Goal: Transaction & Acquisition: Purchase product/service

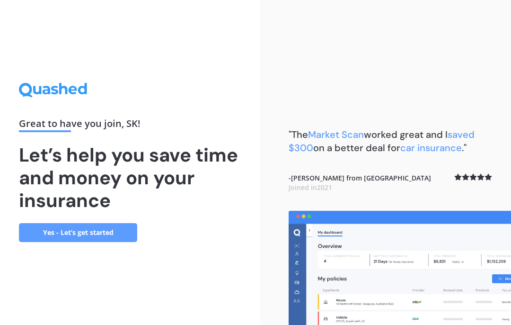
scroll to position [39, 0]
click at [121, 223] on link "Yes - Let’s get started" at bounding box center [78, 232] width 118 height 19
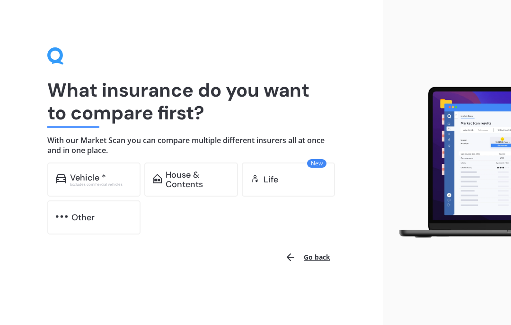
click at [83, 182] on div "Excludes commercial vehicles" at bounding box center [101, 184] width 62 height 4
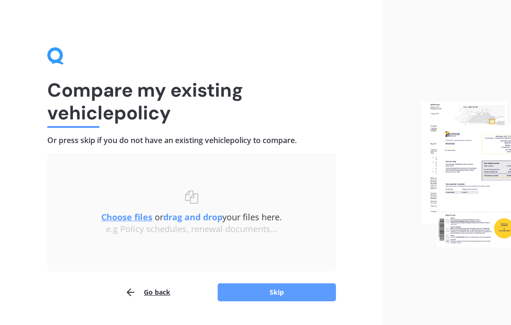
click at [286, 292] on button "Skip" at bounding box center [277, 292] width 118 height 18
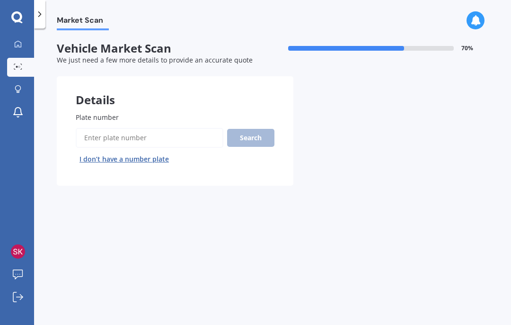
click at [161, 156] on button "I don’t have a number plate" at bounding box center [124, 158] width 97 height 15
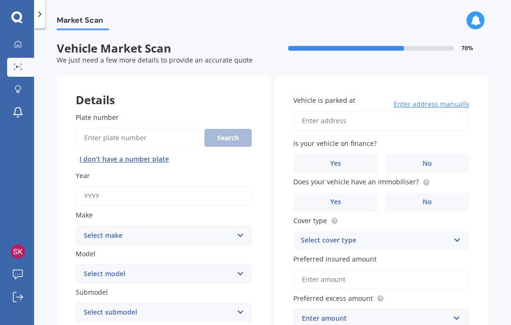
click at [139, 134] on input "Plate number" at bounding box center [138, 138] width 125 height 20
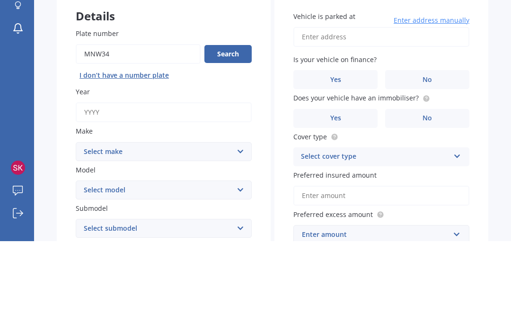
type input "Mnw34"
click at [242, 129] on button "Search" at bounding box center [227, 138] width 47 height 18
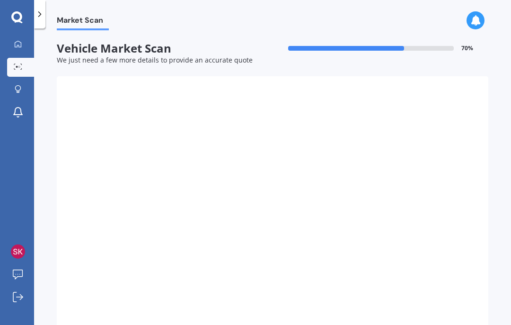
type input "2008"
select select "NISSAN"
select select "TIIDA"
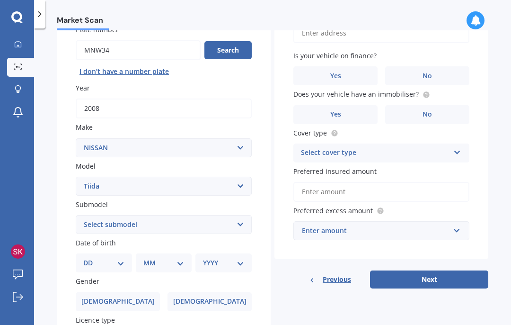
scroll to position [88, 0]
click at [126, 253] on div "DD 01 02 03 04 05 06 07 08 09 10 11 12 13 14 15 16 17 18 19 20 21 22 23 24 25 2…" at bounding box center [104, 262] width 56 height 19
click at [124, 257] on select "DD 01 02 03 04 05 06 07 08 09 10 11 12 13 14 15 16 17 18 19 20 21 22 23 24 25 2…" at bounding box center [103, 262] width 41 height 10
select select "12"
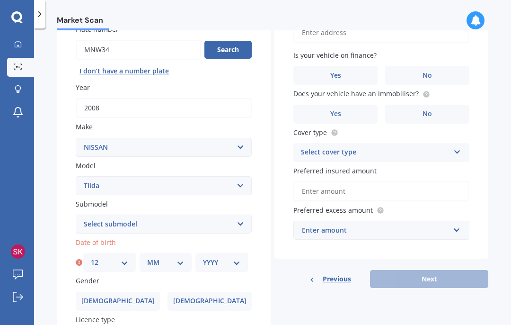
click at [184, 257] on select "MM 01 02 03 04 05 06 07 08 09 10 11 12" at bounding box center [165, 262] width 37 height 10
select select "09"
click at [240, 257] on select "YYYY 2025 2024 2023 2022 2021 2020 2019 2018 2017 2016 2015 2014 2013 2012 2011…" at bounding box center [221, 262] width 37 height 10
select select "1952"
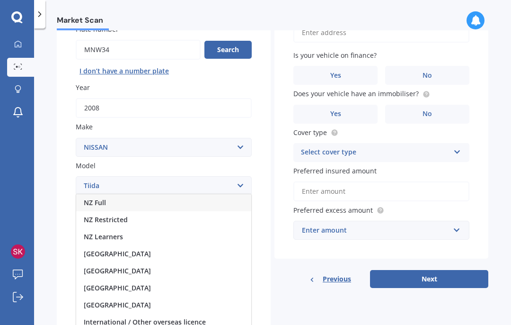
click at [153, 194] on div "NZ Full" at bounding box center [163, 202] width 175 height 17
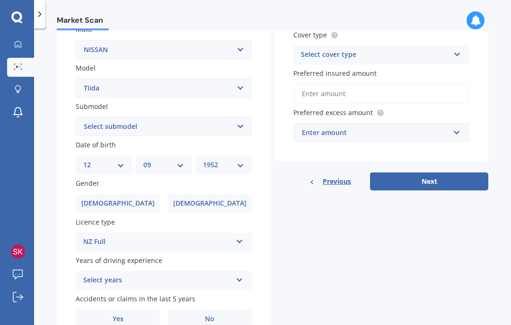
scroll to position [186, 0]
click at [242, 274] on icon at bounding box center [240, 277] width 8 height 7
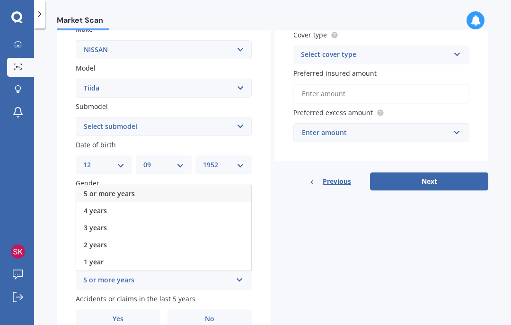
click at [222, 185] on div "5 or more years" at bounding box center [163, 193] width 175 height 17
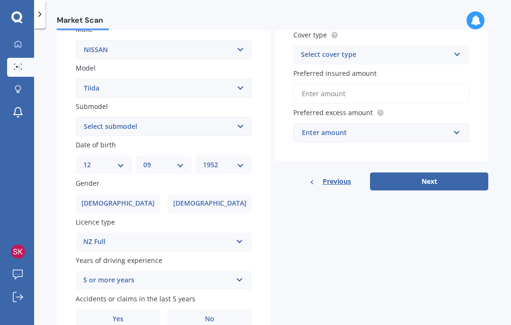
click at [223, 309] on label "No" at bounding box center [210, 318] width 84 height 19
click at [0, 0] on input "No" at bounding box center [0, 0] width 0 height 0
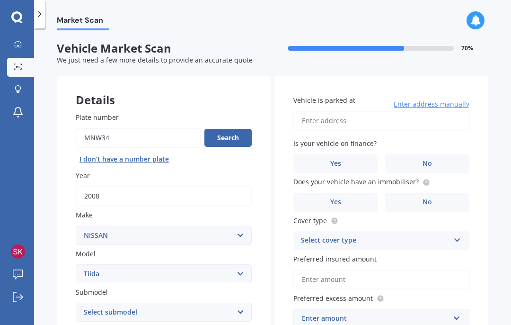
scroll to position [0, 0]
click at [368, 111] on input "Vehicle is parked at" at bounding box center [381, 121] width 176 height 20
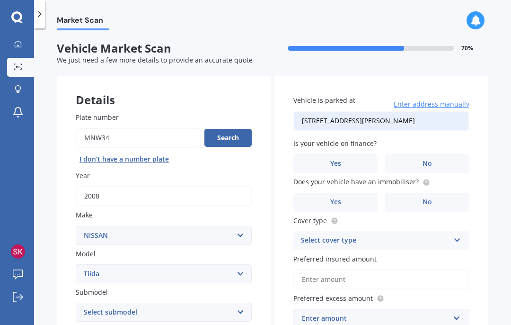
type input "[STREET_ADDRESS][PERSON_NAME]"
click at [445, 193] on label "No" at bounding box center [427, 202] width 84 height 19
click at [0, 0] on input "No" at bounding box center [0, 0] width 0 height 0
click at [453, 235] on icon at bounding box center [457, 238] width 8 height 7
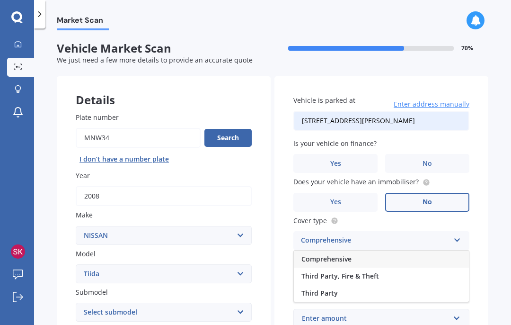
click at [380, 267] on div "Third Party, Fire & Theft" at bounding box center [381, 275] width 175 height 17
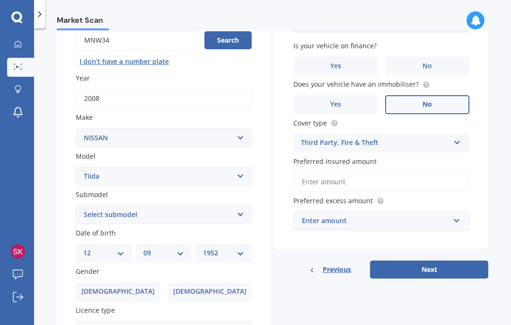
scroll to position [98, 0]
click at [366, 171] on input "Preferred insured amount" at bounding box center [381, 181] width 176 height 20
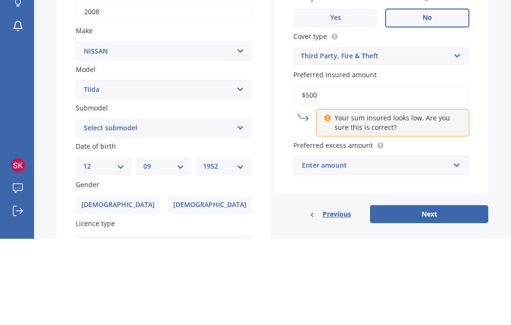
type input "$5,000"
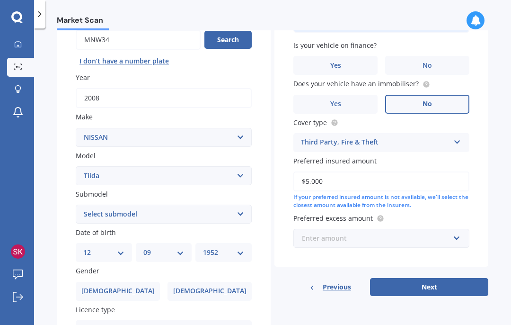
click at [456, 229] on input "text" at bounding box center [378, 238] width 168 height 18
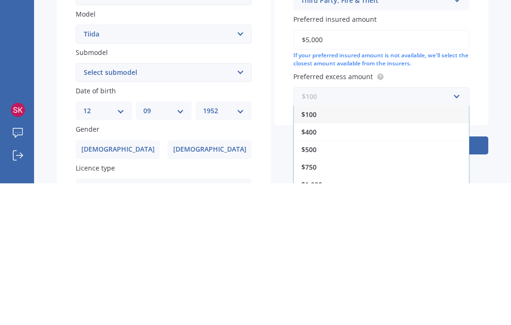
scroll to position [0, 0]
click at [401, 247] on div "$100" at bounding box center [381, 256] width 175 height 18
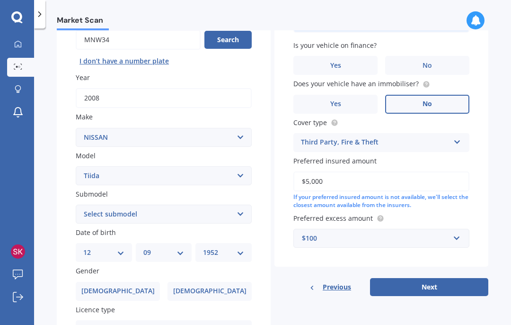
click at [444, 278] on button "Next" at bounding box center [429, 287] width 118 height 18
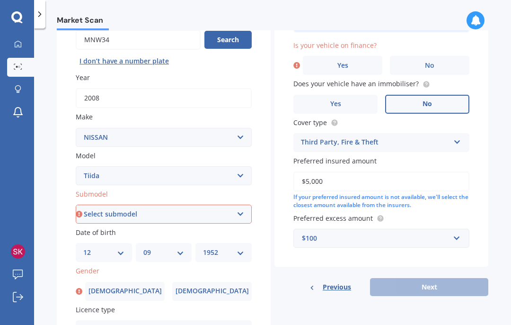
click at [244, 204] on select "Select submodel (All)" at bounding box center [164, 213] width 176 height 19
select select "(ALL)"
click at [135, 282] on label "[DEMOGRAPHIC_DATA]" at bounding box center [125, 291] width 80 height 19
click at [0, 0] on input "[DEMOGRAPHIC_DATA]" at bounding box center [0, 0] width 0 height 0
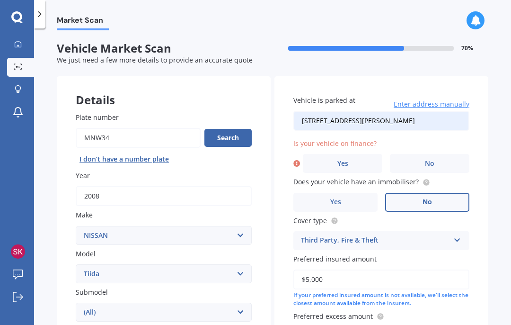
click at [434, 159] on span "No" at bounding box center [429, 163] width 9 height 8
click at [0, 0] on input "No" at bounding box center [0, 0] width 0 height 0
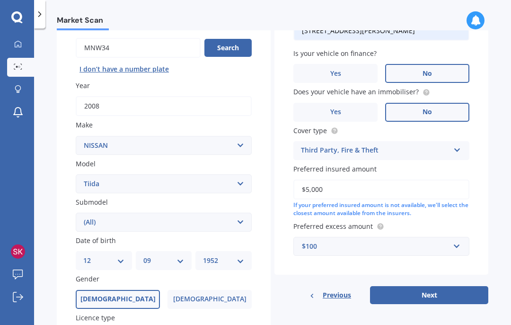
scroll to position [95, 0]
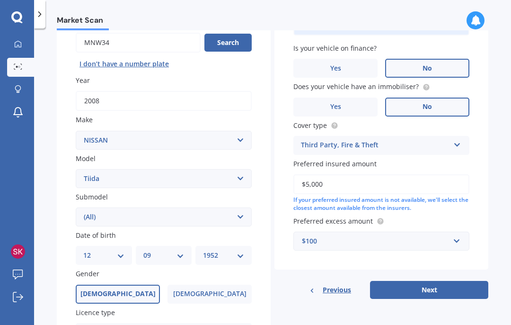
click at [443, 281] on button "Next" at bounding box center [429, 290] width 118 height 18
select select "12"
select select "09"
select select "1952"
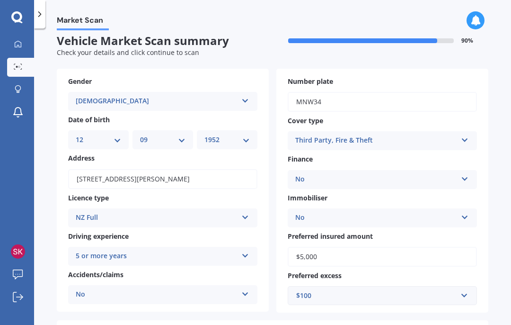
scroll to position [0, 0]
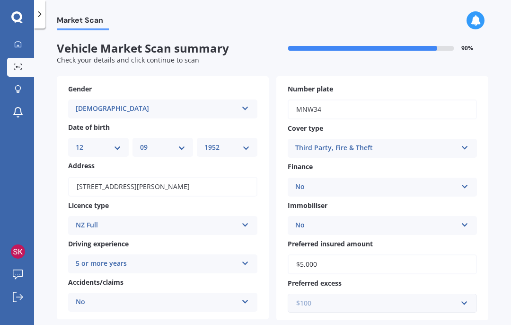
click at [463, 294] on input "text" at bounding box center [379, 303] width 181 height 18
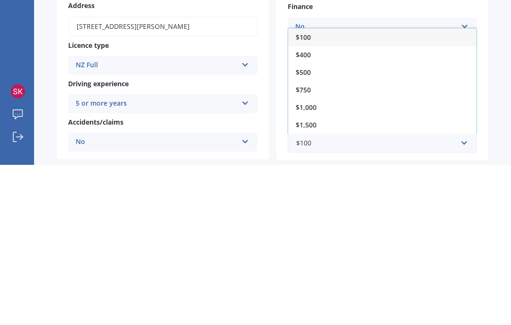
click at [320, 223] on div "$500" at bounding box center [382, 232] width 188 height 18
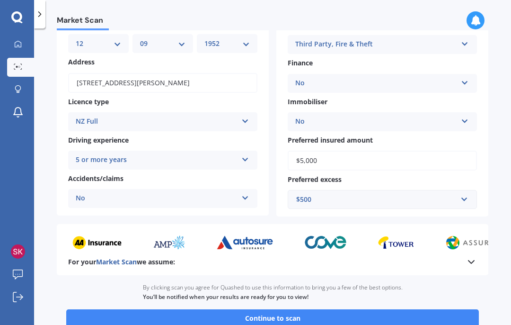
scroll to position [113, 0]
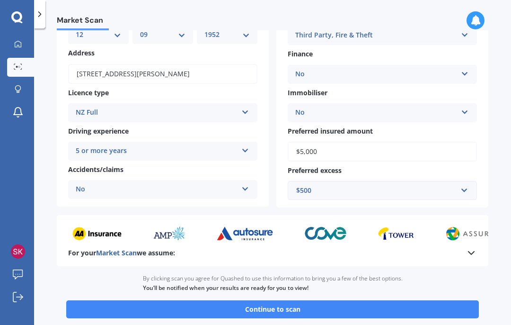
click at [414, 300] on button "Continue to scan" at bounding box center [272, 309] width 413 height 18
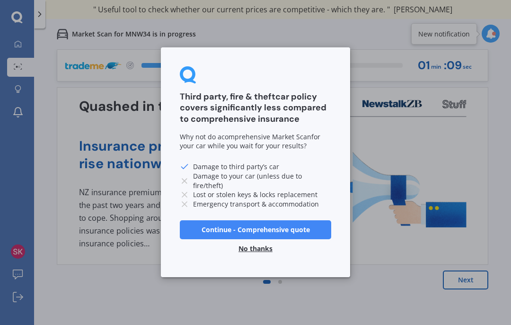
click at [266, 283] on div "Third party, fire & theft car policy covers significantly less compared to comp…" at bounding box center [255, 162] width 511 height 325
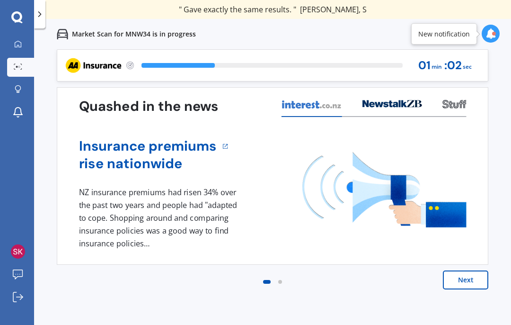
click at [470, 280] on button "Next" at bounding box center [465, 279] width 45 height 19
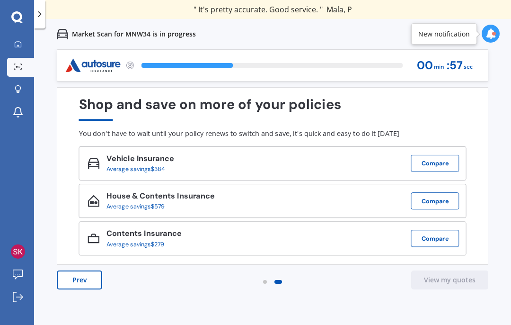
click at [442, 162] on button "Compare" at bounding box center [435, 163] width 48 height 17
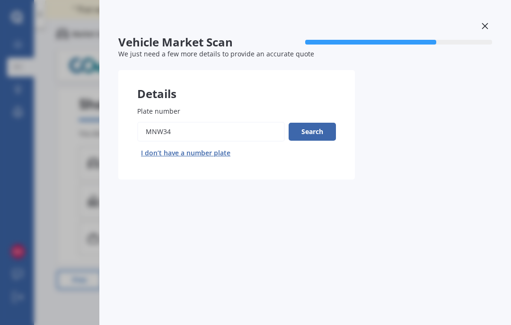
click at [322, 129] on button "Search" at bounding box center [312, 132] width 47 height 18
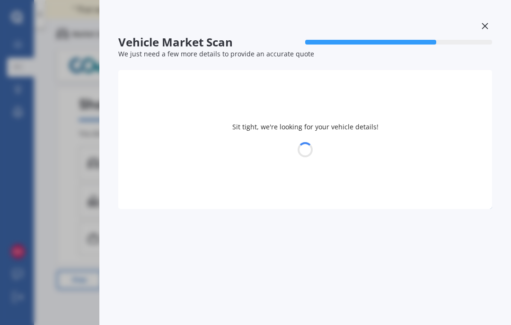
select select "NISSAN"
select select "TIIDA"
select select "12"
select select "09"
select select "1952"
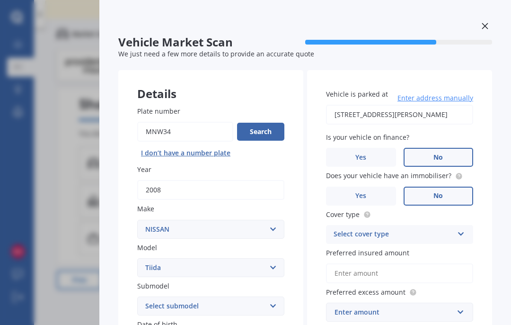
click at [273, 303] on select "Select submodel (All)" at bounding box center [210, 305] width 147 height 19
select select "(ALL)"
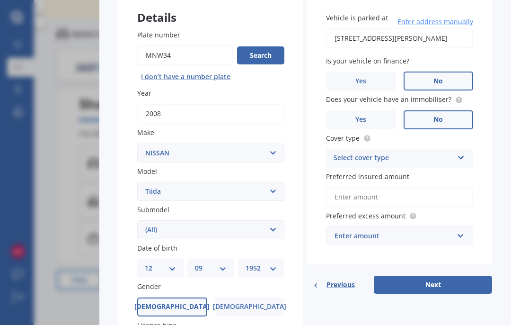
scroll to position [74, 0]
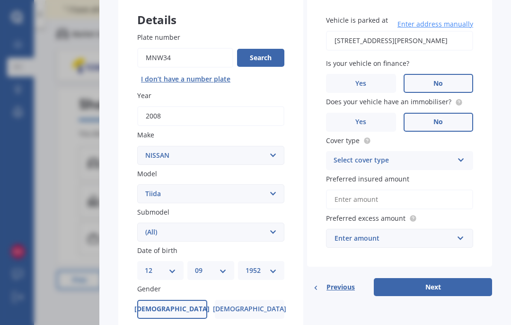
click at [460, 156] on icon at bounding box center [461, 158] width 8 height 7
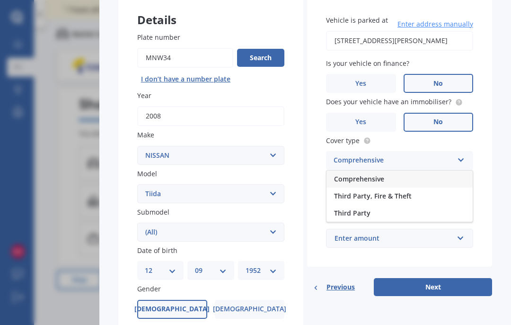
click at [463, 155] on icon at bounding box center [461, 158] width 8 height 7
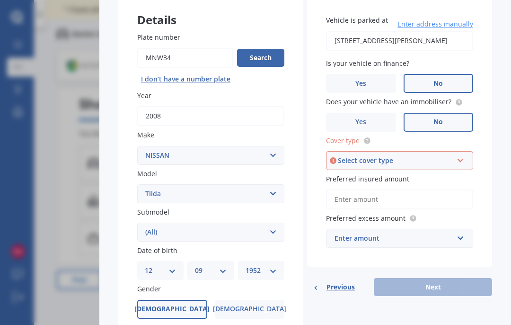
click at [457, 155] on icon at bounding box center [461, 158] width 8 height 7
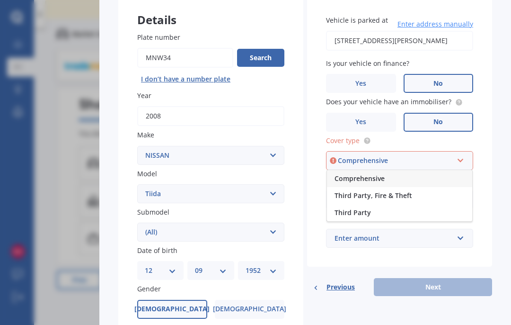
click at [408, 191] on span "Third Party, Fire & Theft" at bounding box center [374, 195] width 78 height 9
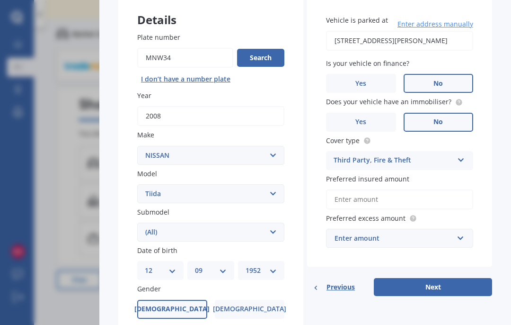
click at [460, 158] on icon at bounding box center [461, 158] width 8 height 7
click at [359, 212] on span "Third Party" at bounding box center [352, 212] width 36 height 9
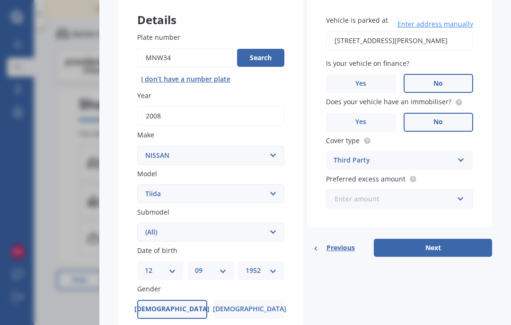
click at [454, 195] on input "text" at bounding box center [396, 199] width 139 height 18
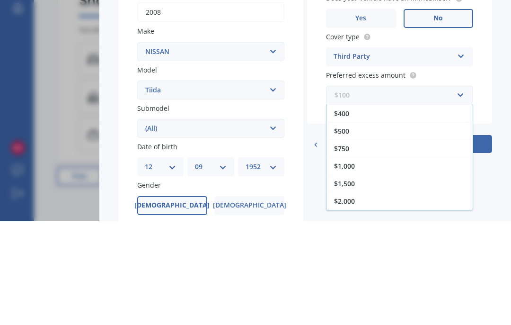
scroll to position [17, 0]
click at [349, 230] on span "$500" at bounding box center [341, 234] width 15 height 9
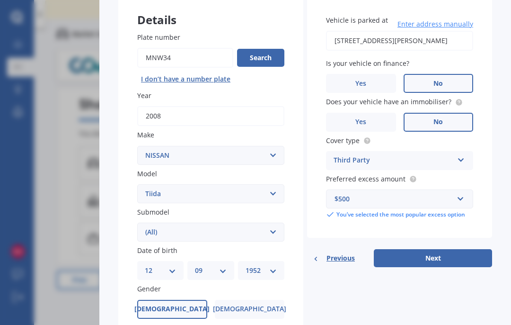
click at [440, 249] on button "Next" at bounding box center [433, 258] width 118 height 18
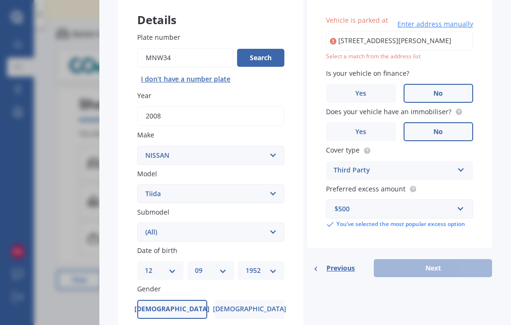
scroll to position [14, 0]
type input "[STREET_ADDRESS][PERSON_NAME]"
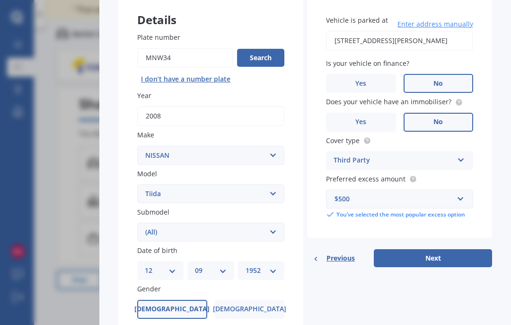
click at [447, 249] on button "Next" at bounding box center [433, 258] width 118 height 18
select select "12"
select select "09"
select select "1952"
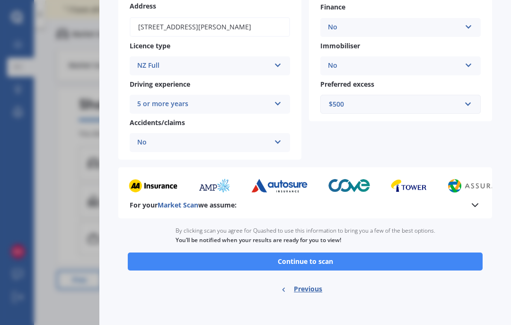
scroll to position [152, 0]
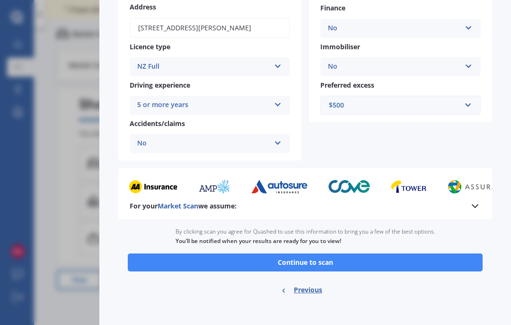
click at [339, 253] on button "Continue to scan" at bounding box center [305, 262] width 355 height 18
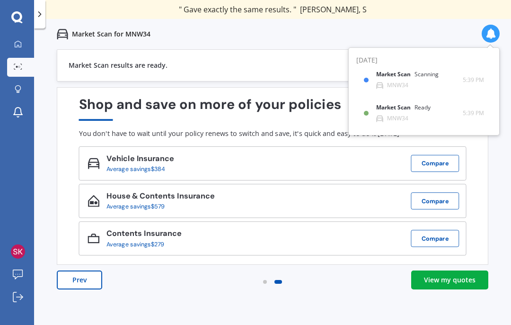
click at [459, 275] on div "View my quotes" at bounding box center [450, 279] width 52 height 9
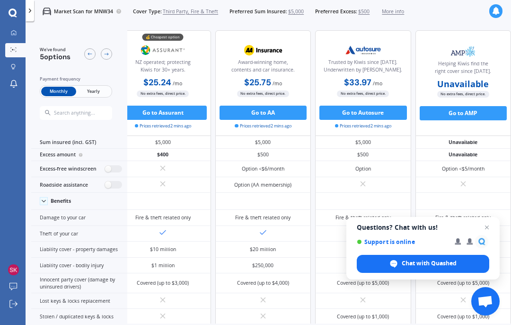
scroll to position [0, 150]
click at [484, 230] on span "Close chat" at bounding box center [486, 226] width 11 height 11
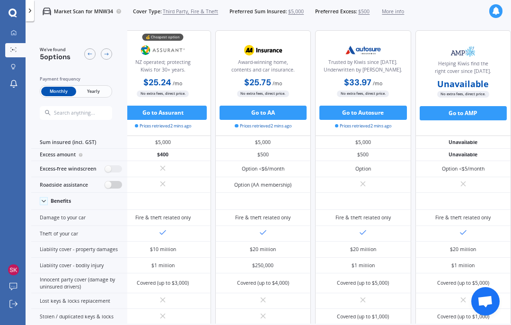
click at [114, 188] on label at bounding box center [114, 185] width 18 height 8
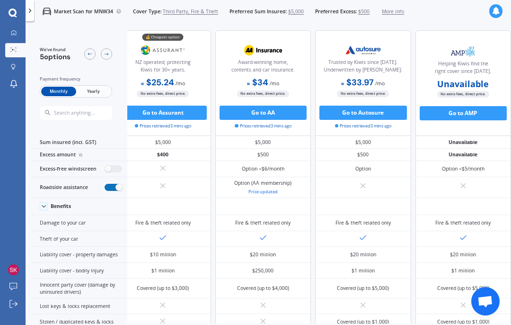
click at [115, 188] on label at bounding box center [114, 188] width 18 height 8
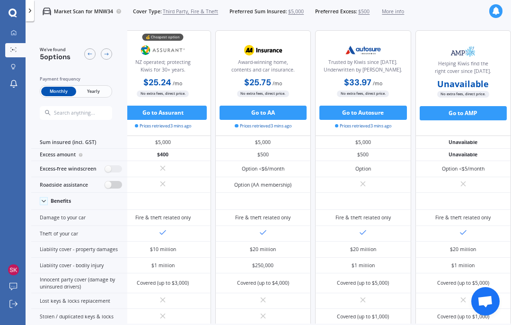
click at [115, 188] on label at bounding box center [114, 185] width 18 height 8
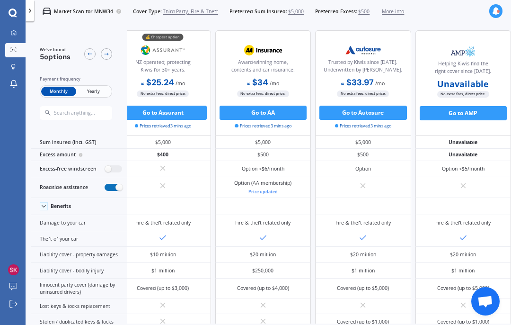
click at [116, 191] on label at bounding box center [114, 188] width 18 height 8
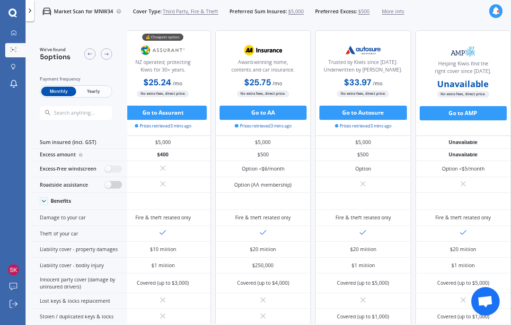
click at [117, 188] on label at bounding box center [114, 185] width 18 height 8
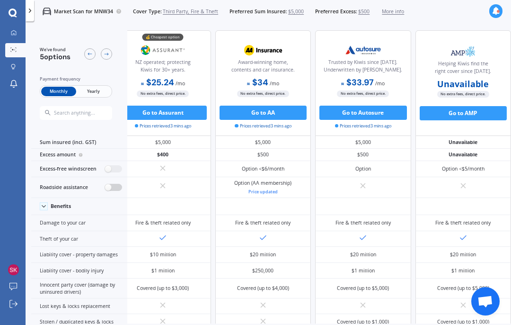
radio input "true"
click at [115, 166] on label at bounding box center [114, 169] width 18 height 8
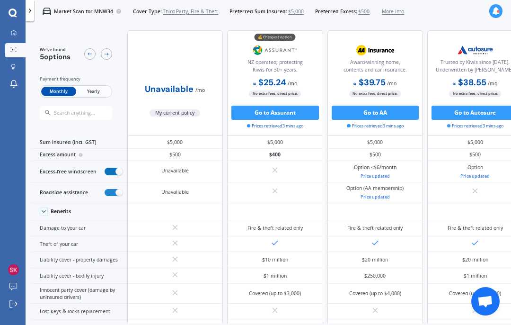
scroll to position [0, 0]
click at [121, 168] on label at bounding box center [114, 172] width 18 height 8
radio input "false"
